Goal: Transaction & Acquisition: Register for event/course

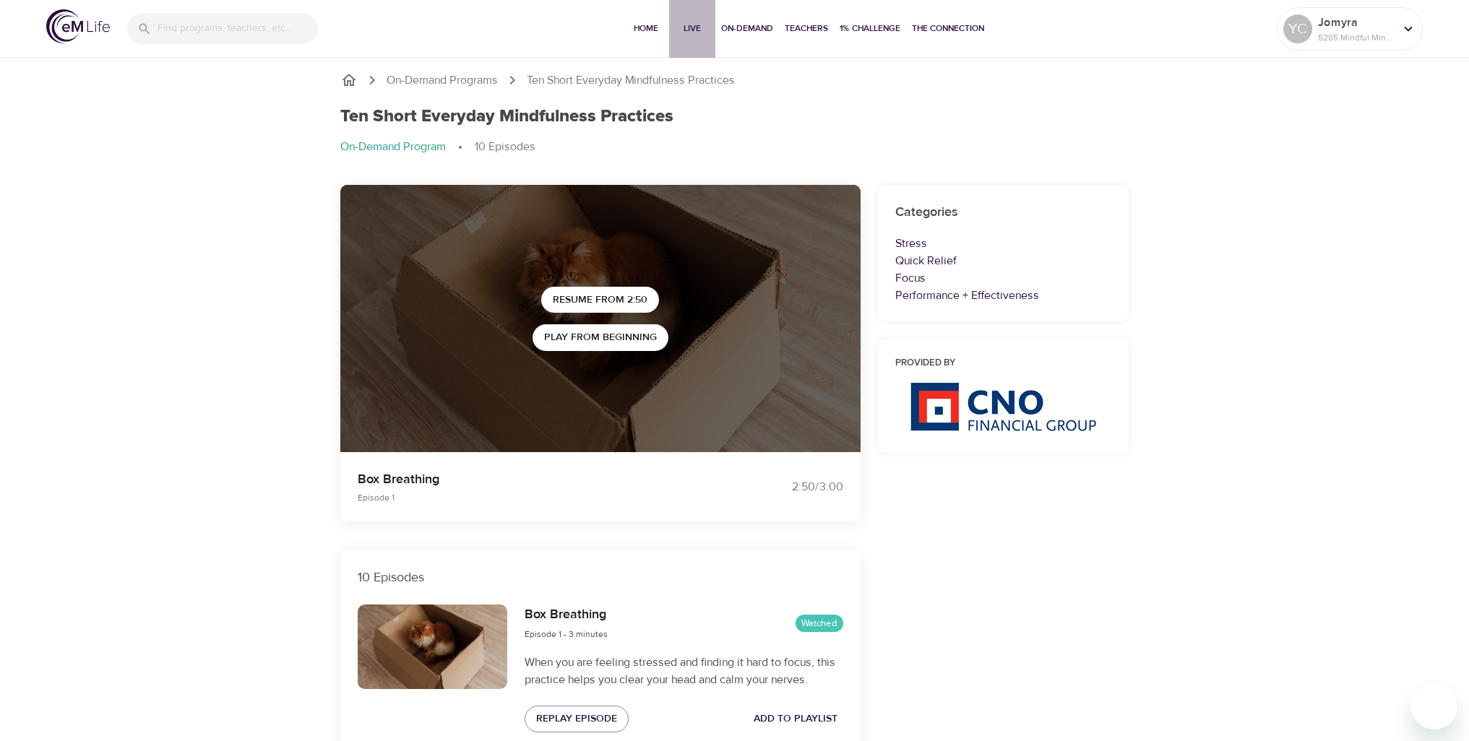
click at [696, 12] on button "Live" at bounding box center [692, 29] width 46 height 58
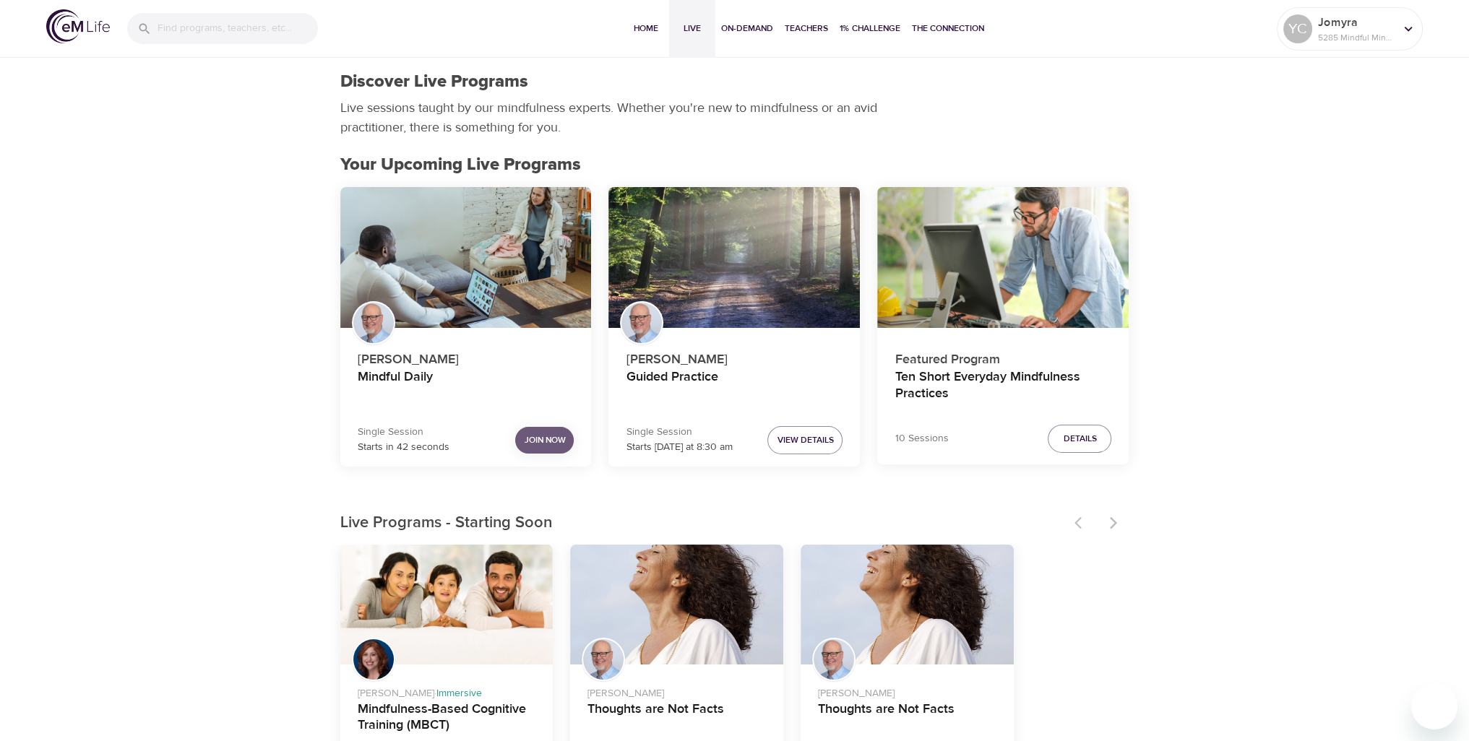
click at [532, 438] on span "Join Now" at bounding box center [544, 440] width 41 height 15
